Goal: Information Seeking & Learning: Learn about a topic

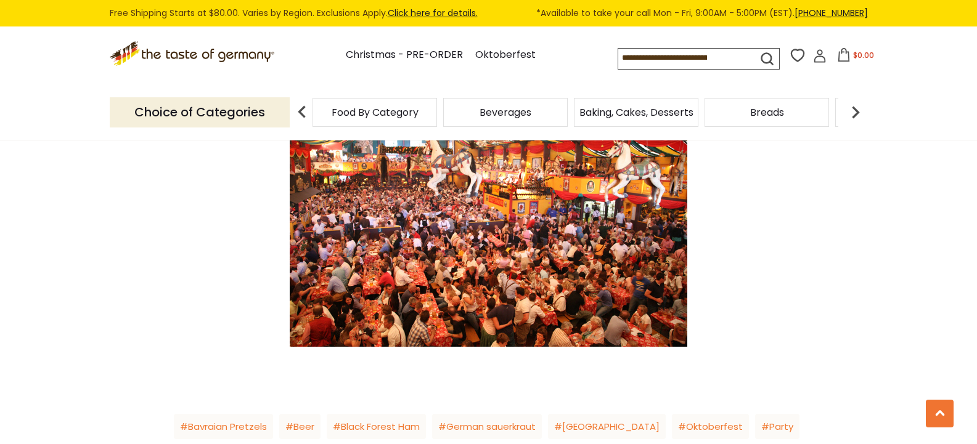
scroll to position [1726, 0]
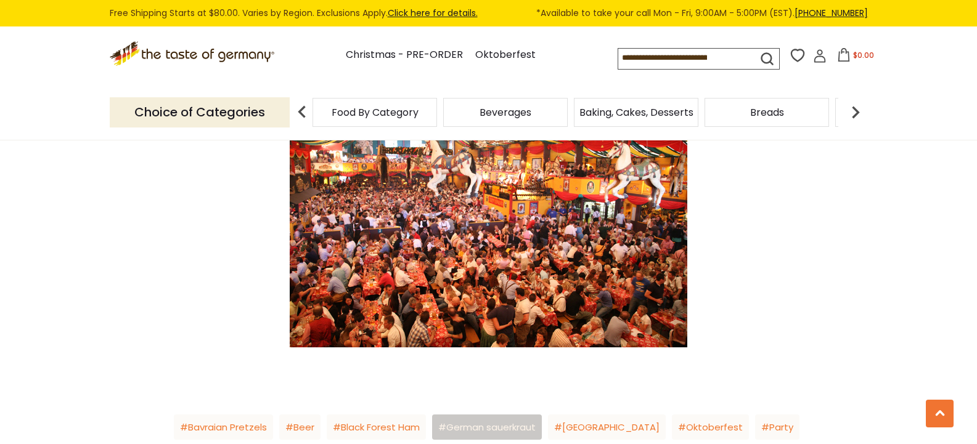
click at [523, 415] on link "German sauerkraut" at bounding box center [487, 427] width 110 height 25
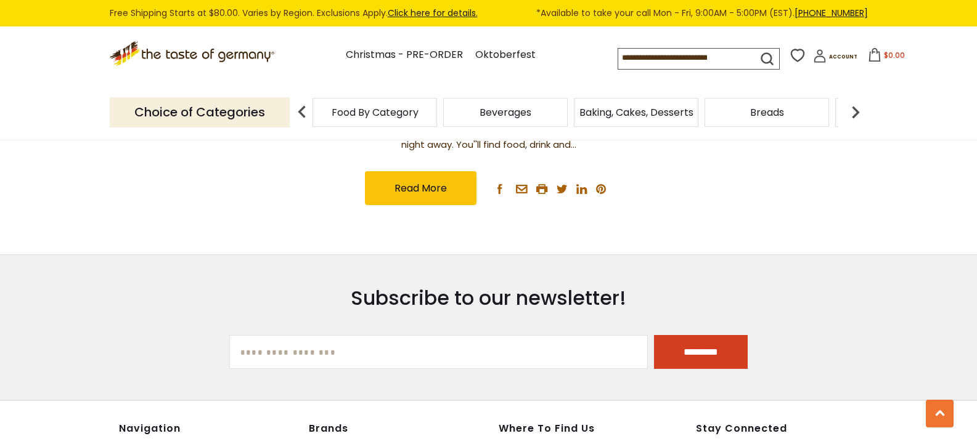
scroll to position [616, 0]
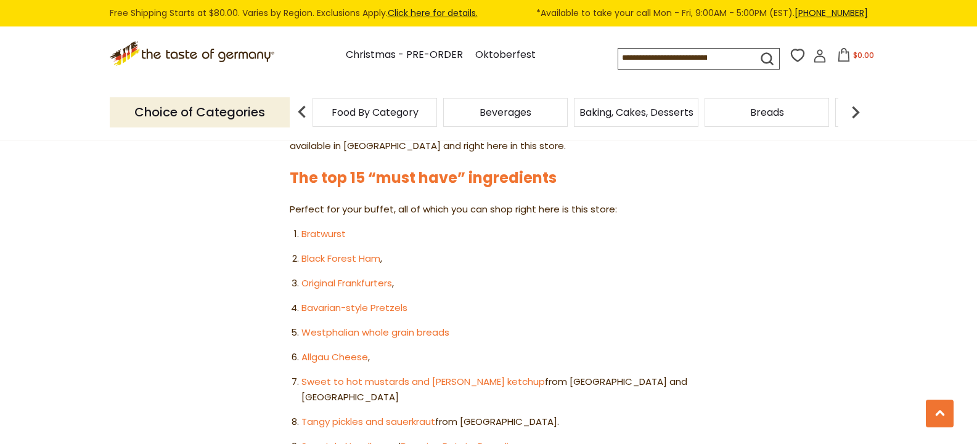
scroll to position [678, 0]
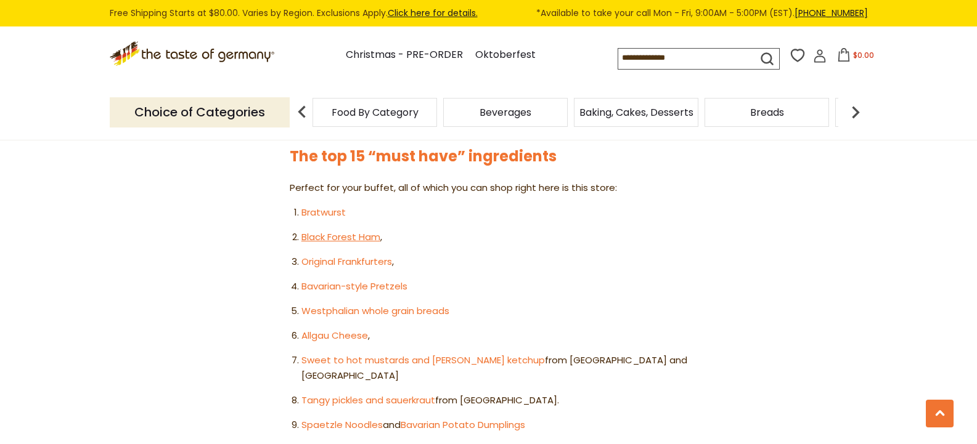
click at [340, 238] on link "Black Forest Ham" at bounding box center [340, 237] width 79 height 13
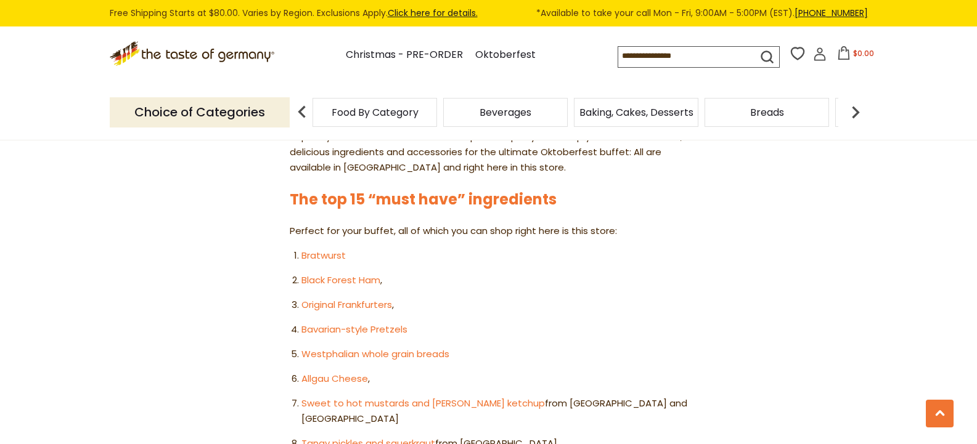
scroll to position [678, 0]
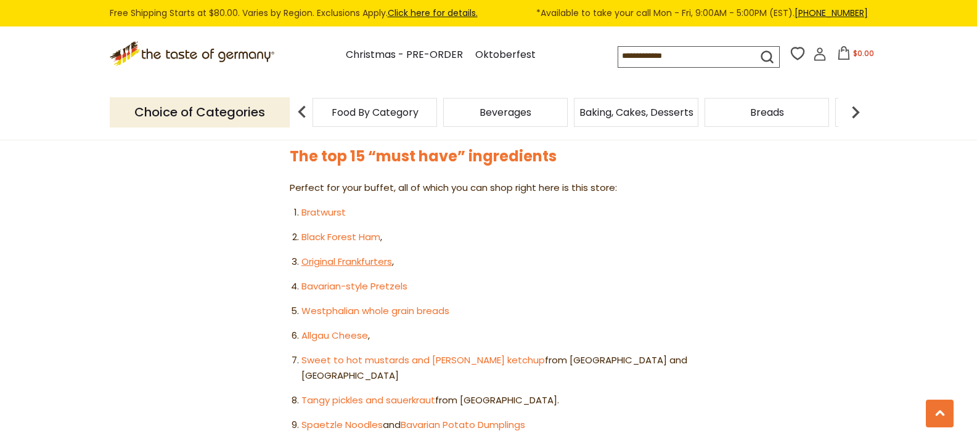
click at [333, 263] on link "Original Frankfurters" at bounding box center [346, 261] width 91 height 13
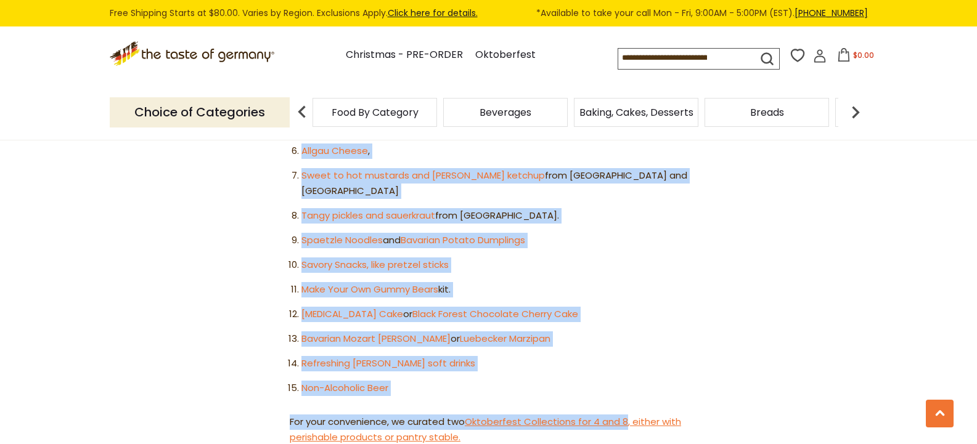
scroll to position [801, 0]
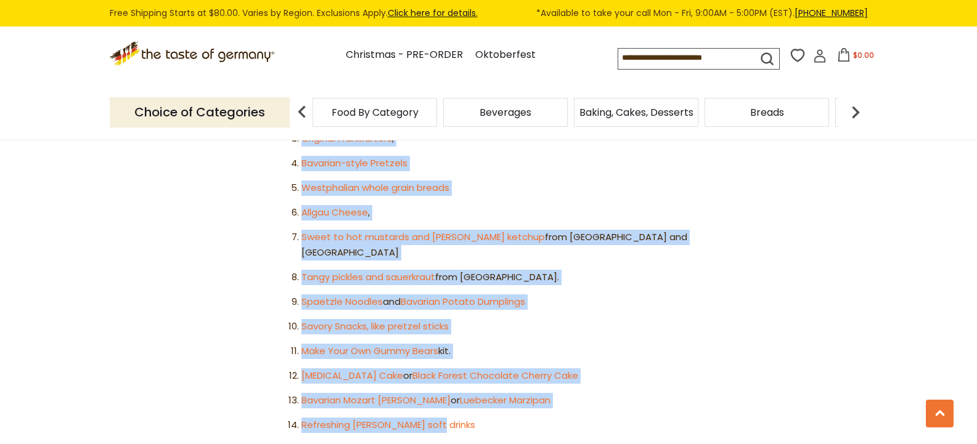
drag, startPoint x: 287, startPoint y: 155, endPoint x: 620, endPoint y: 399, distance: 413.3
click at [628, 407] on article "Home Blog The Ultimate Oktoberfest Party Guide The Ultimate Oktoberfest Party G…" at bounding box center [488, 379] width 977 height 2081
copy div "The top 15 “must have” ingredients Perfect for your buffet, all of which you ca…"
click at [531, 181] on li "Westphalian whole grain breads" at bounding box center [494, 188] width 386 height 15
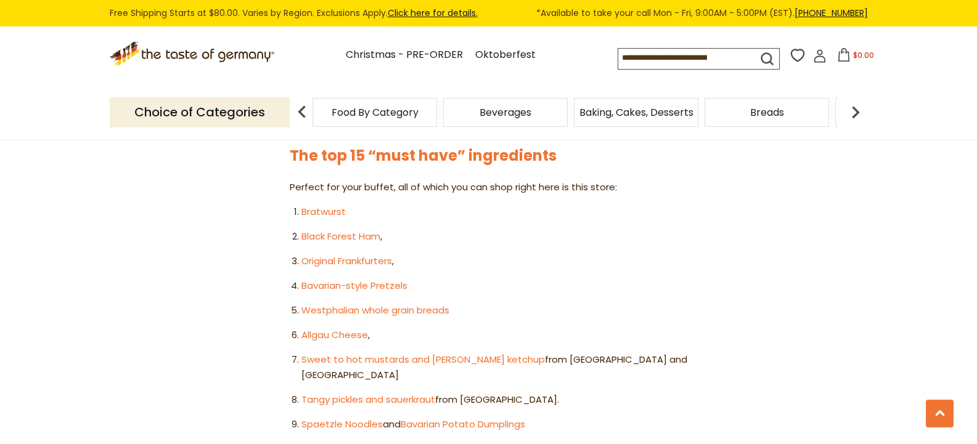
scroll to position [678, 0]
click at [322, 288] on link "Bavarian-style Pretzels" at bounding box center [354, 286] width 106 height 13
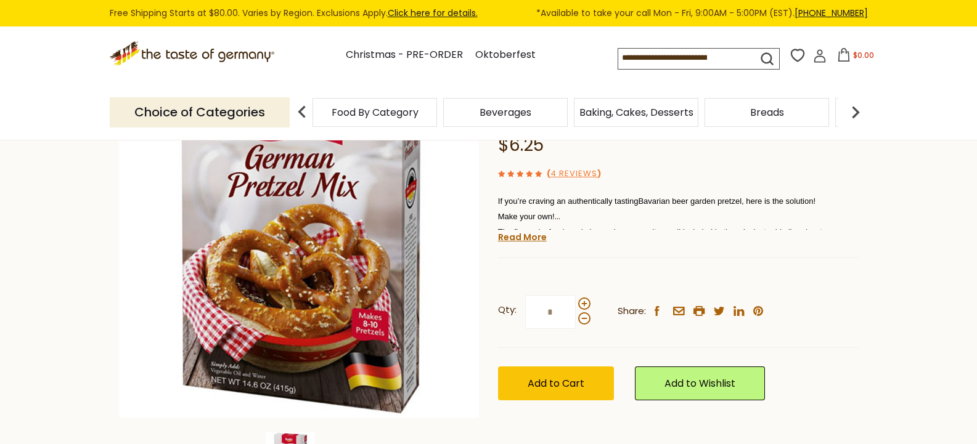
scroll to position [123, 0]
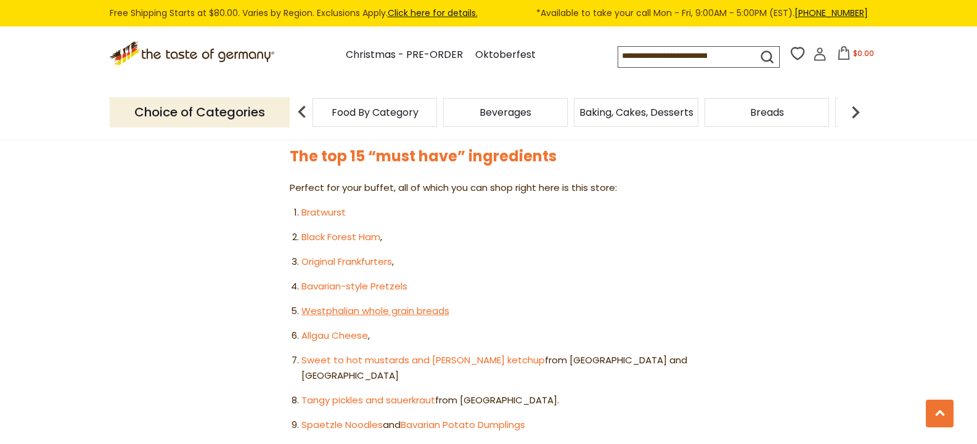
click at [340, 309] on link "Westphalian whole grain breads" at bounding box center [375, 311] width 148 height 13
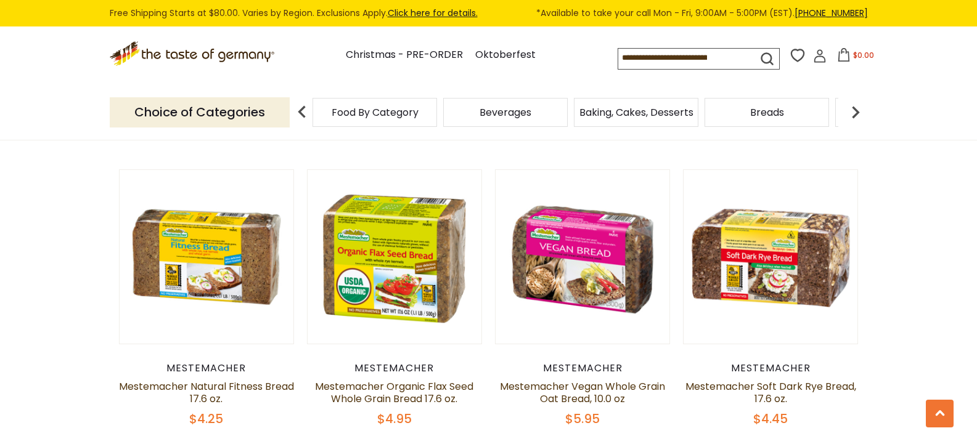
scroll to position [986, 0]
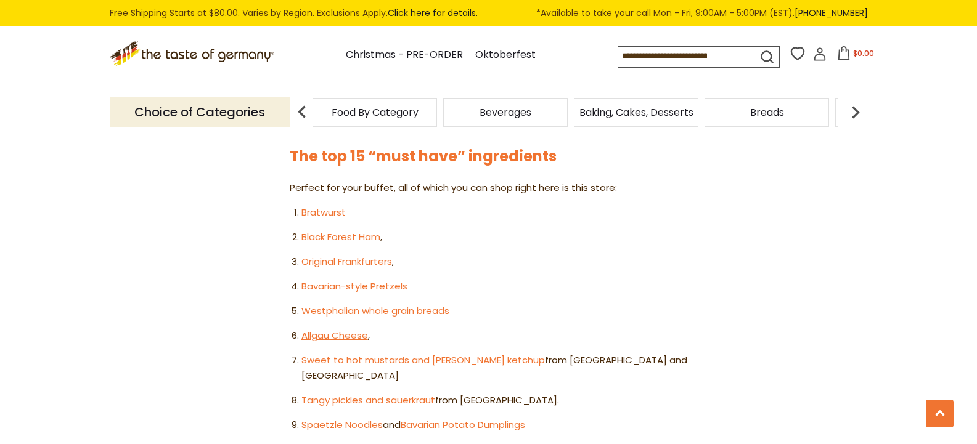
click at [356, 336] on link "Allgau Cheese" at bounding box center [334, 335] width 67 height 13
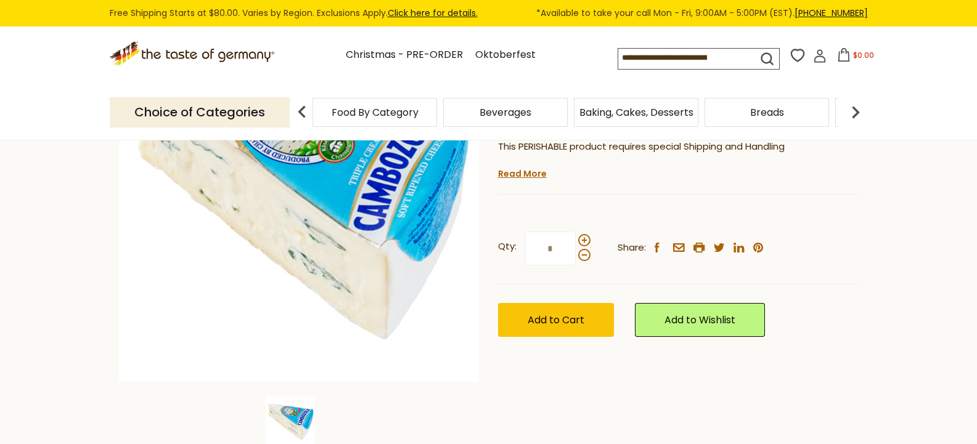
scroll to position [123, 0]
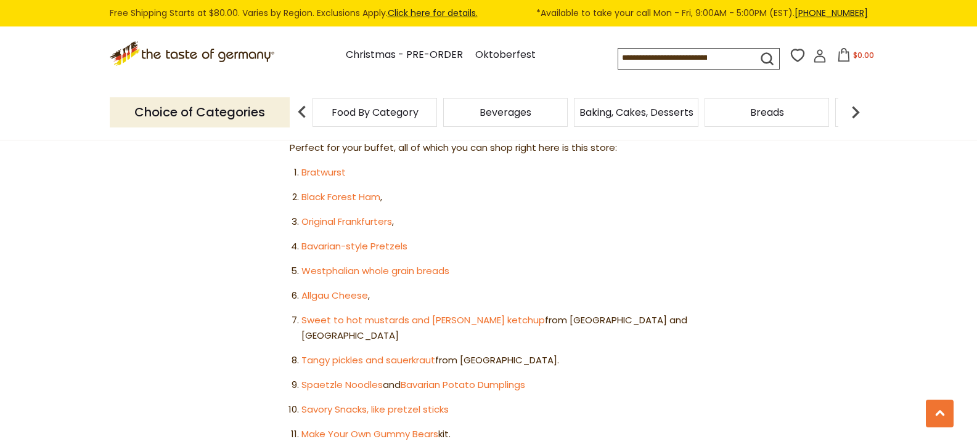
scroll to position [740, 0]
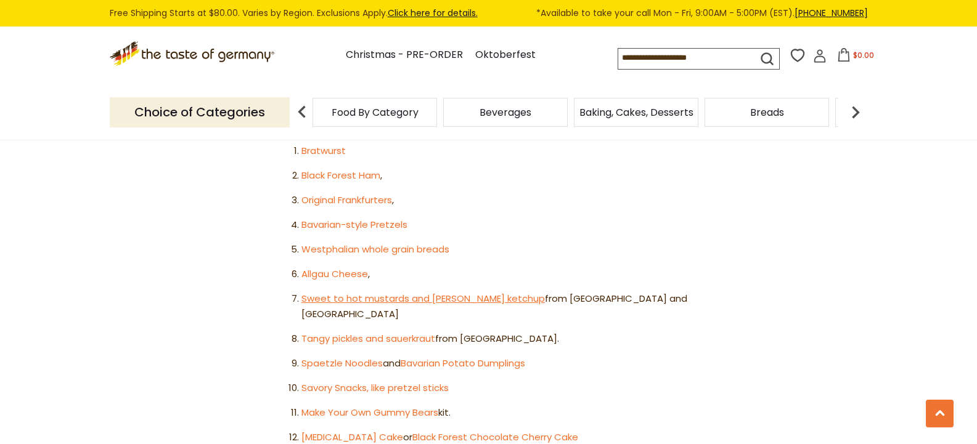
click at [382, 299] on link "Sweet to hot mustards and curry ketchup" at bounding box center [423, 298] width 244 height 13
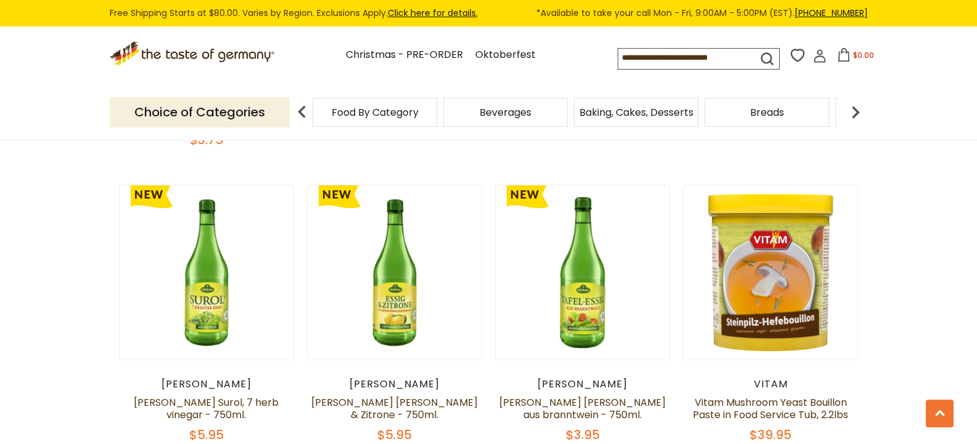
scroll to position [678, 0]
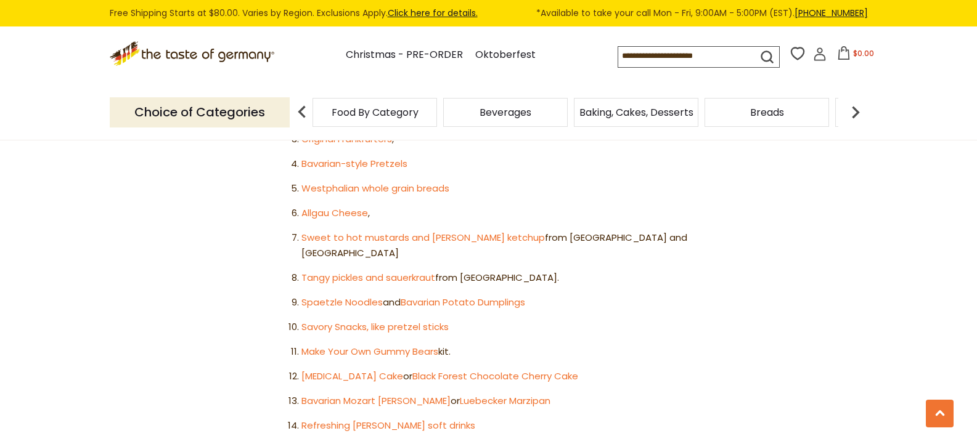
scroll to position [801, 0]
click at [325, 271] on link "Tangy pickles and sauerkraut" at bounding box center [368, 277] width 134 height 13
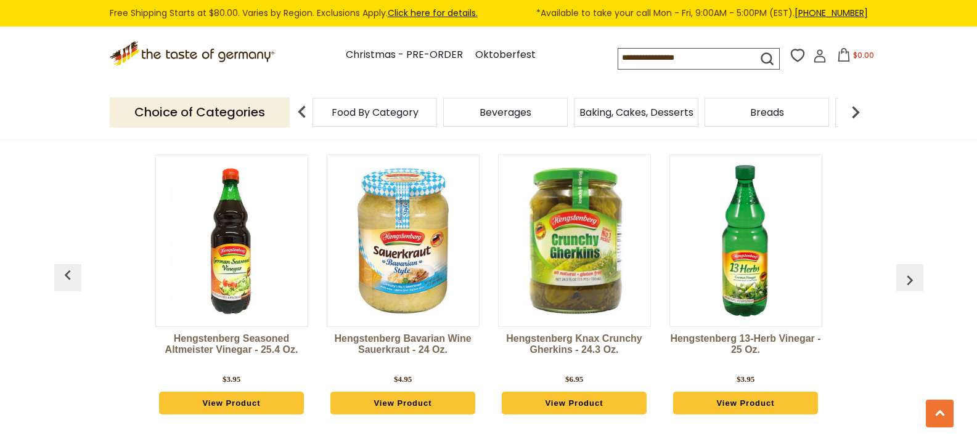
scroll to position [3329, 0]
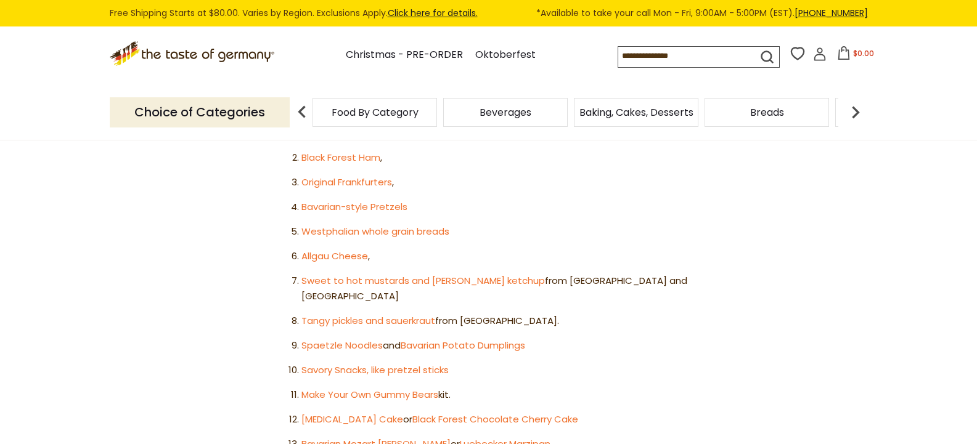
scroll to position [801, 0]
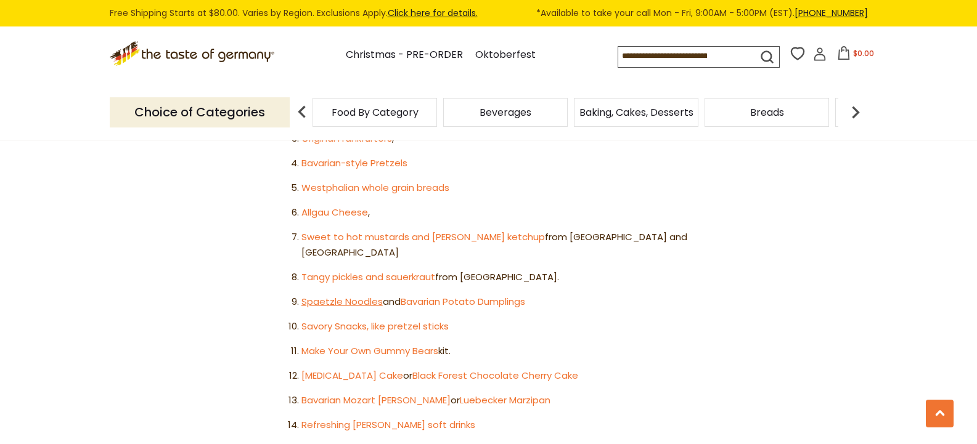
click at [346, 295] on link "Spaetzle Noodles" at bounding box center [341, 301] width 81 height 13
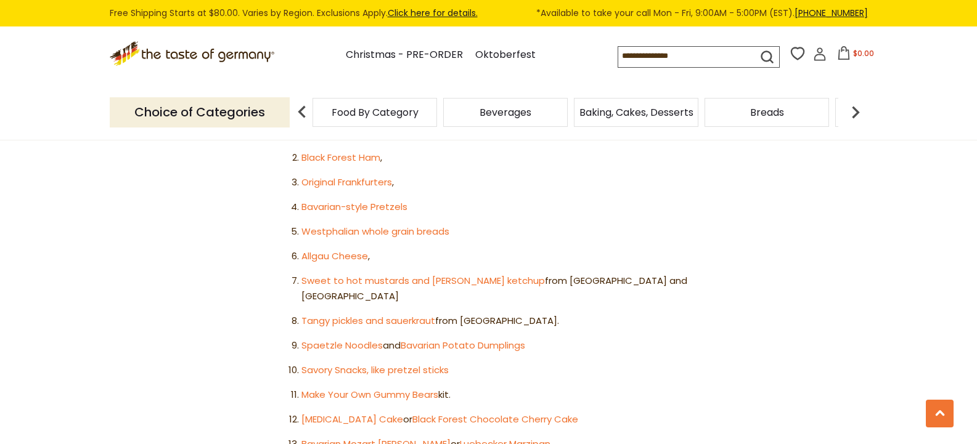
scroll to position [801, 0]
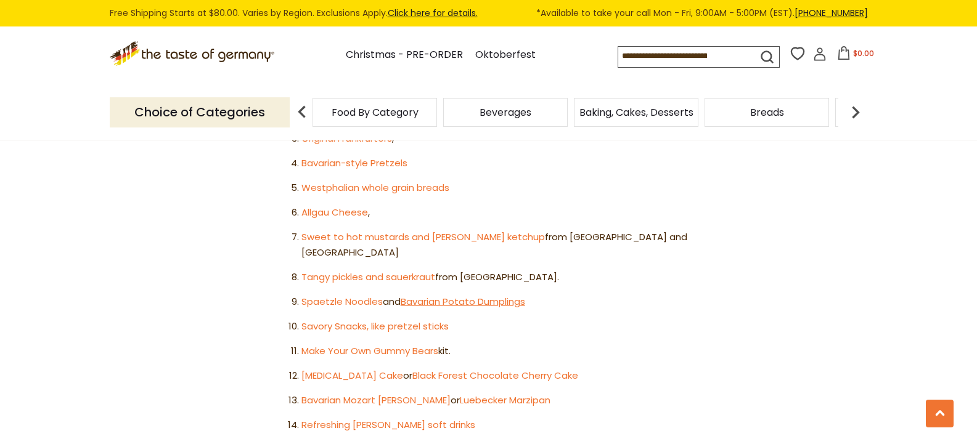
click at [472, 295] on link "Bavarian Potato Dumplings" at bounding box center [463, 301] width 125 height 13
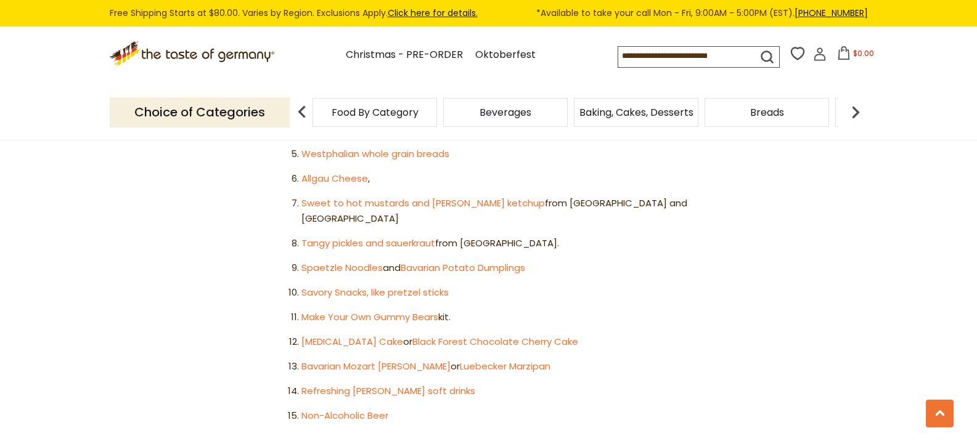
scroll to position [863, 0]
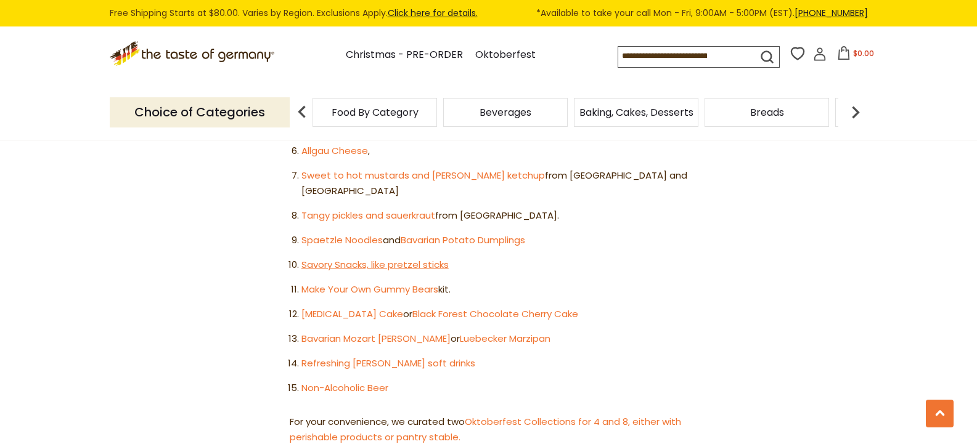
click at [345, 258] on link "Savory Snacks, like pretzel sticks" at bounding box center [374, 264] width 147 height 13
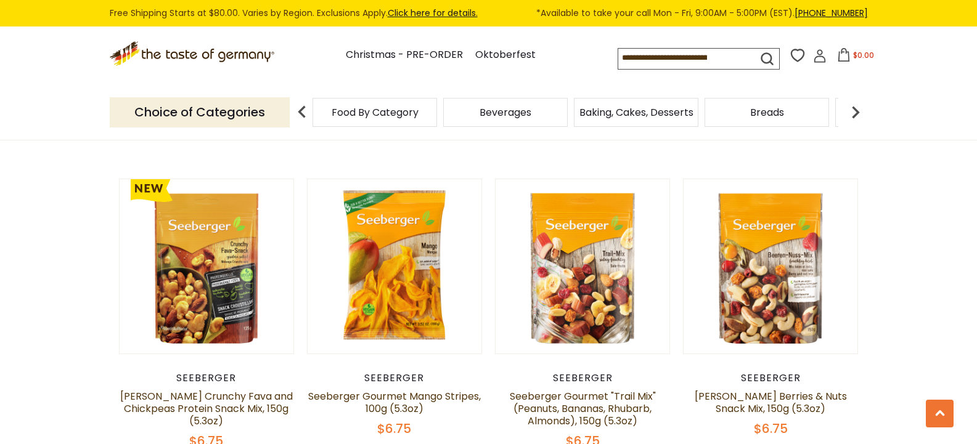
scroll to position [678, 0]
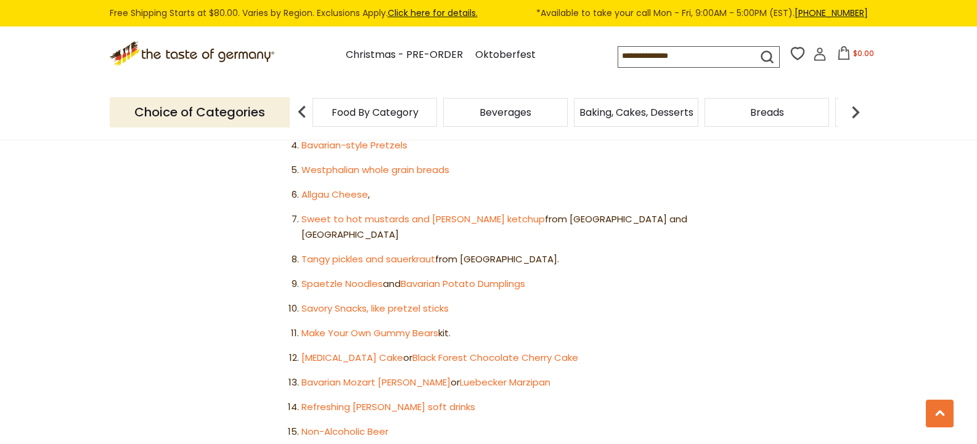
scroll to position [863, 0]
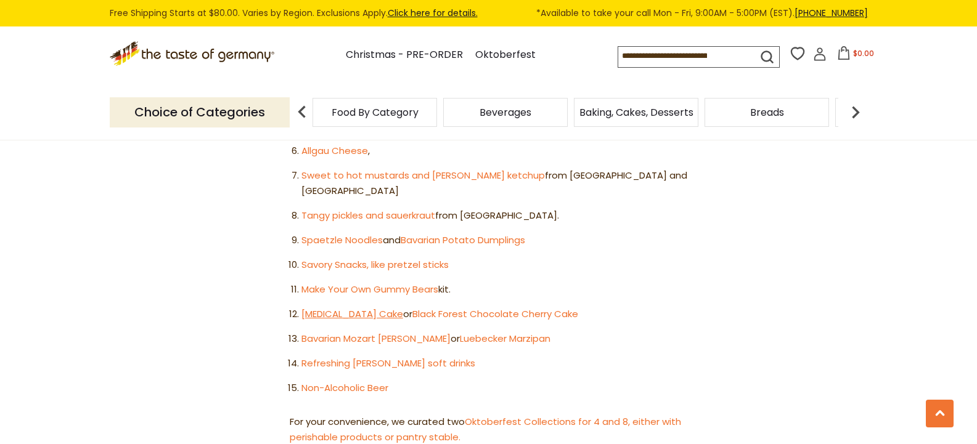
click at [319, 308] on link "[MEDICAL_DATA] Cake" at bounding box center [352, 314] width 102 height 13
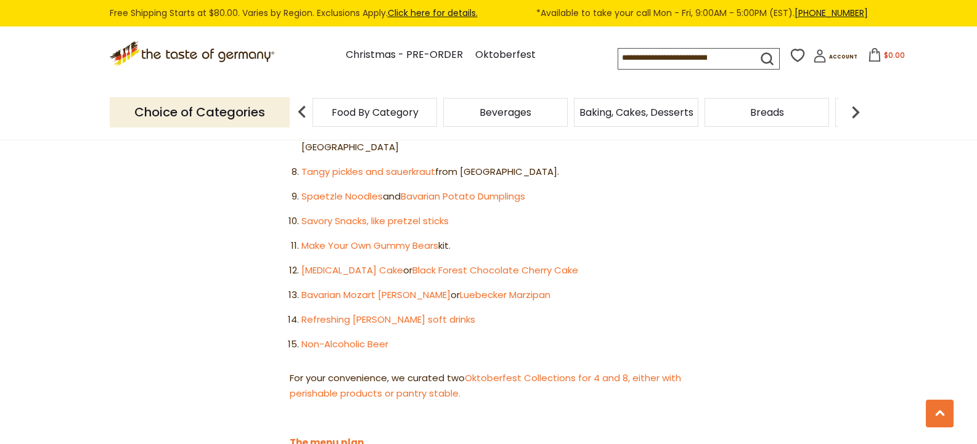
scroll to position [925, 0]
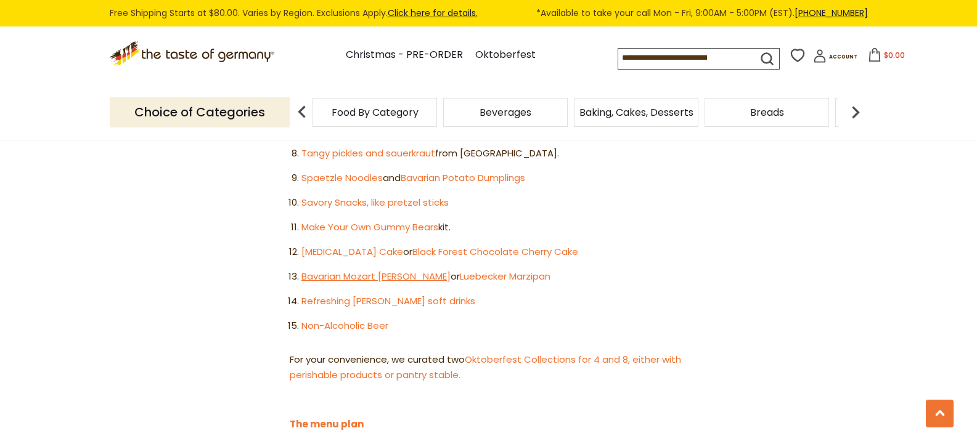
click at [346, 270] on link "Bavarian Mozart [PERSON_NAME]" at bounding box center [375, 276] width 149 height 13
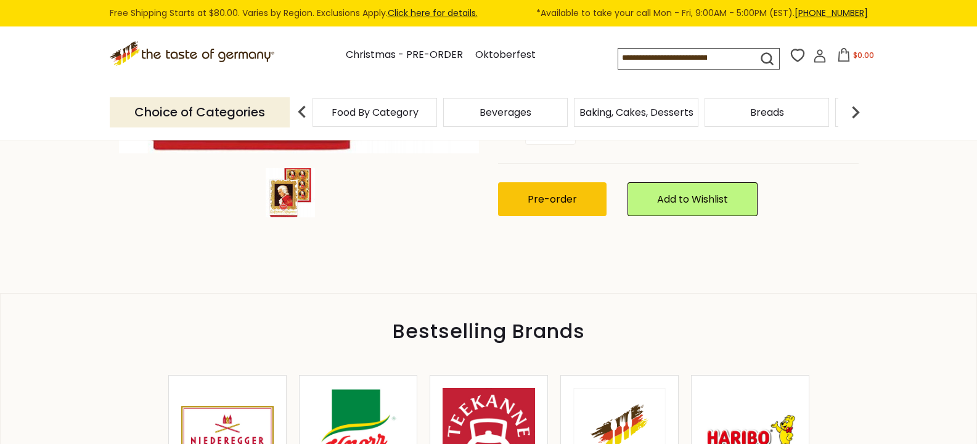
scroll to position [432, 0]
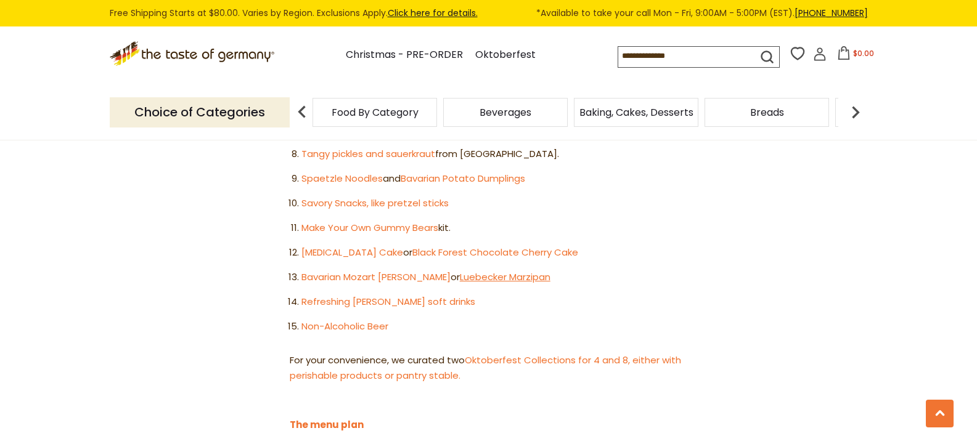
click at [493, 271] on link "Luebecker Marzipan" at bounding box center [505, 277] width 91 height 13
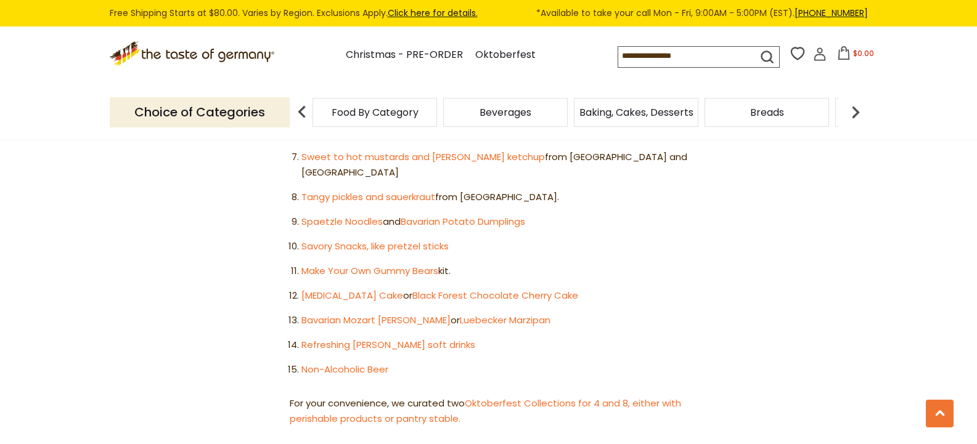
scroll to position [925, 0]
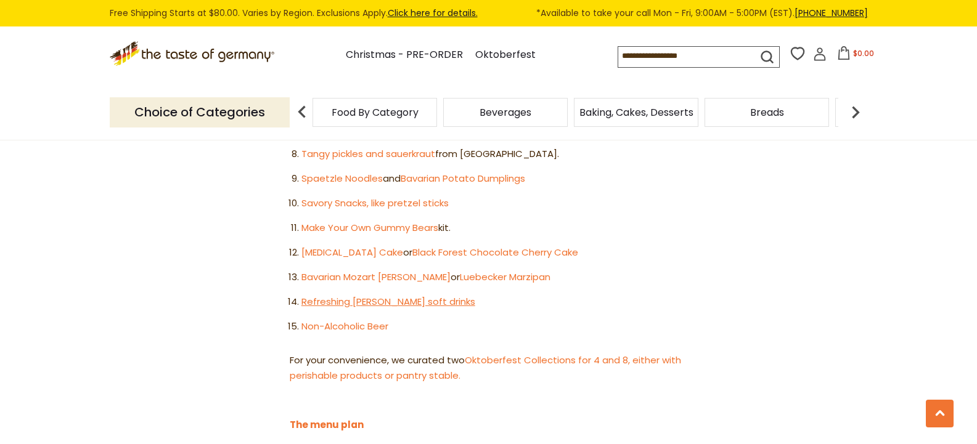
click at [337, 295] on link "Refreshing Radler soft drinks" at bounding box center [388, 301] width 174 height 13
click at [359, 320] on link "Non-Alcoholic Beer" at bounding box center [344, 326] width 87 height 13
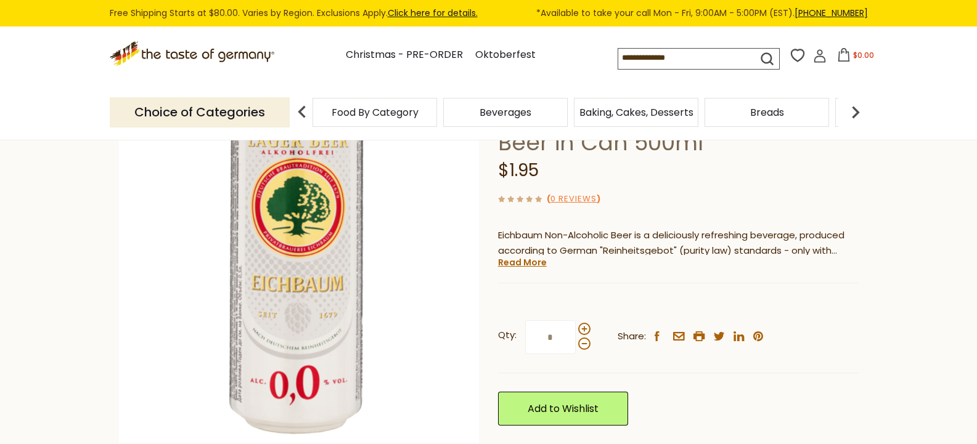
scroll to position [123, 0]
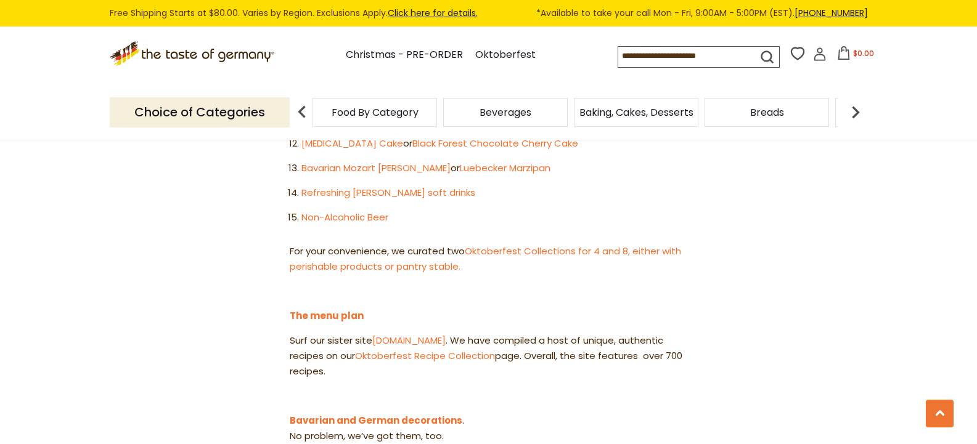
scroll to position [1048, 0]
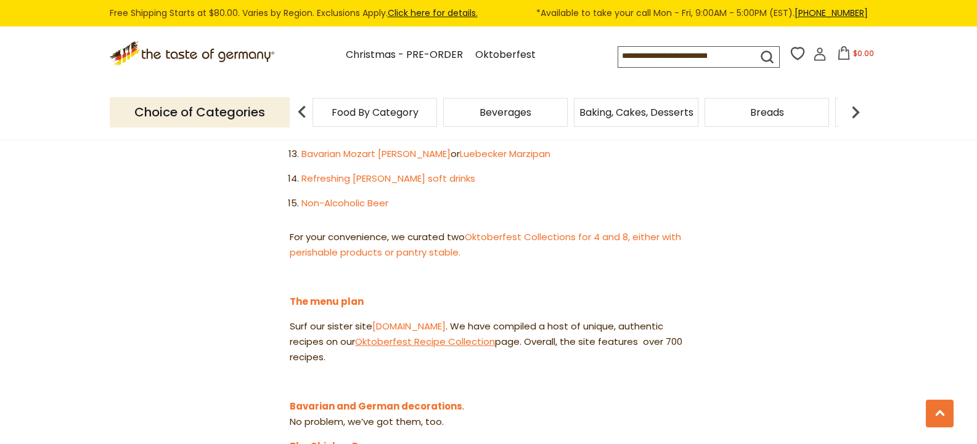
click at [464, 335] on link "Oktoberfest Recipe Collection" at bounding box center [425, 341] width 140 height 13
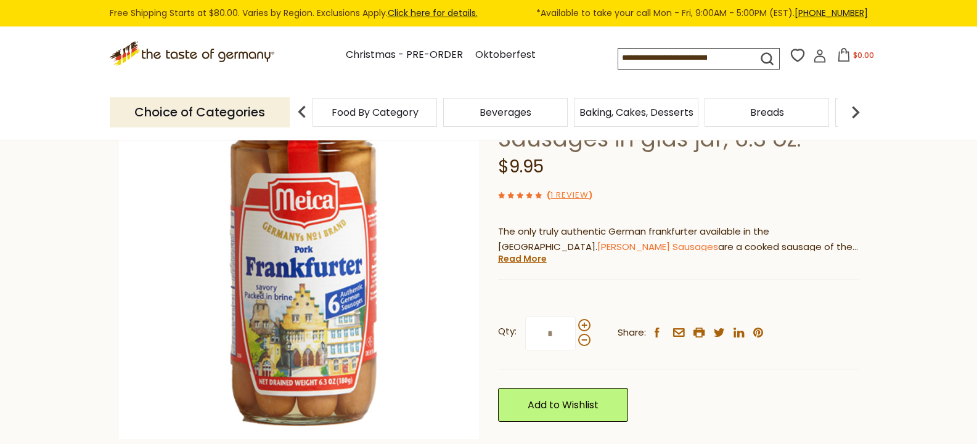
scroll to position [123, 0]
